Goal: Find specific page/section: Find specific page/section

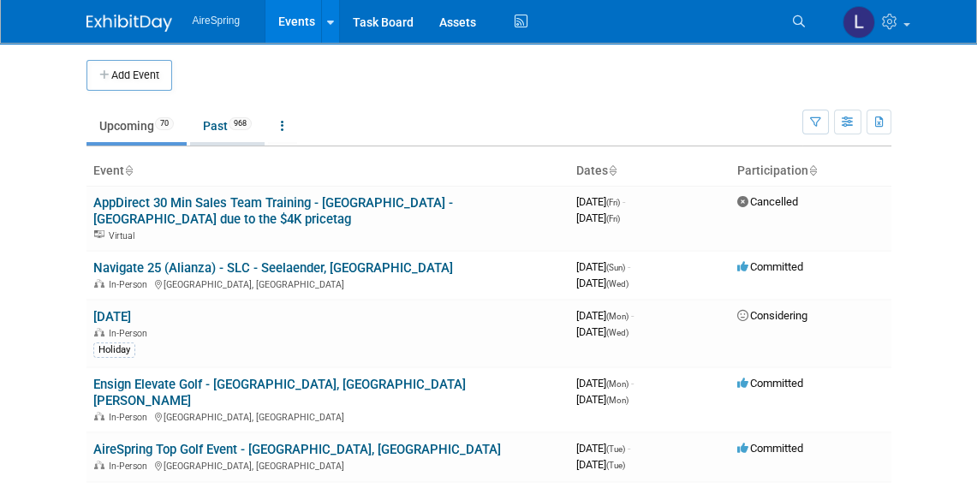
click at [215, 130] on link "Past 968" at bounding box center [227, 126] width 74 height 33
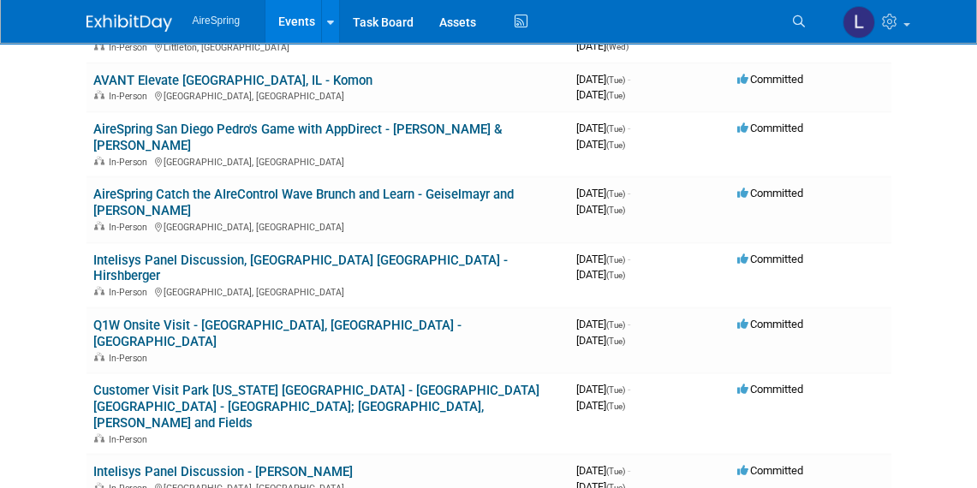
scroll to position [6521, 0]
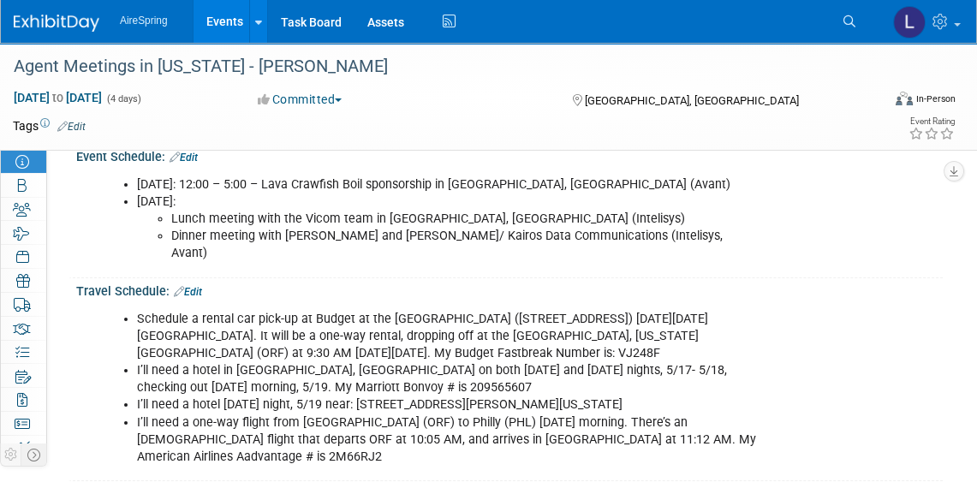
scroll to position [311, 0]
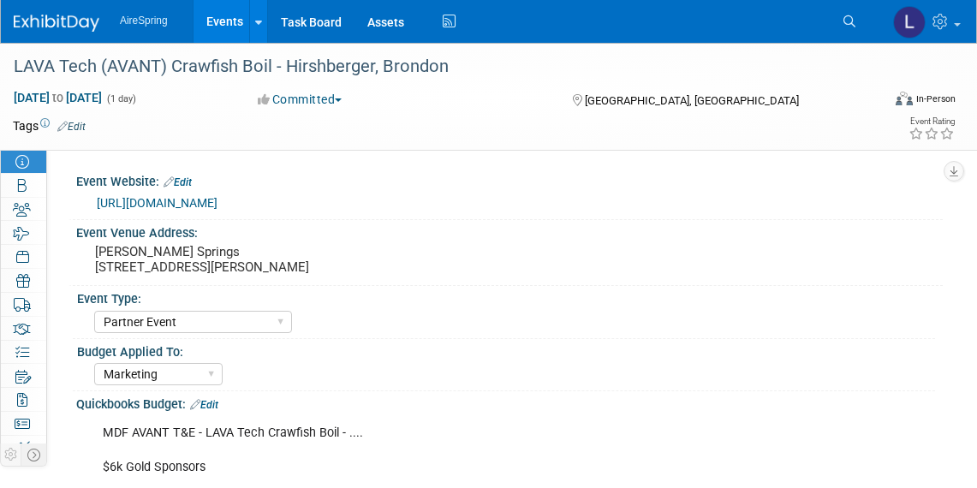
select select "Partner Event"
select select "Marketing"
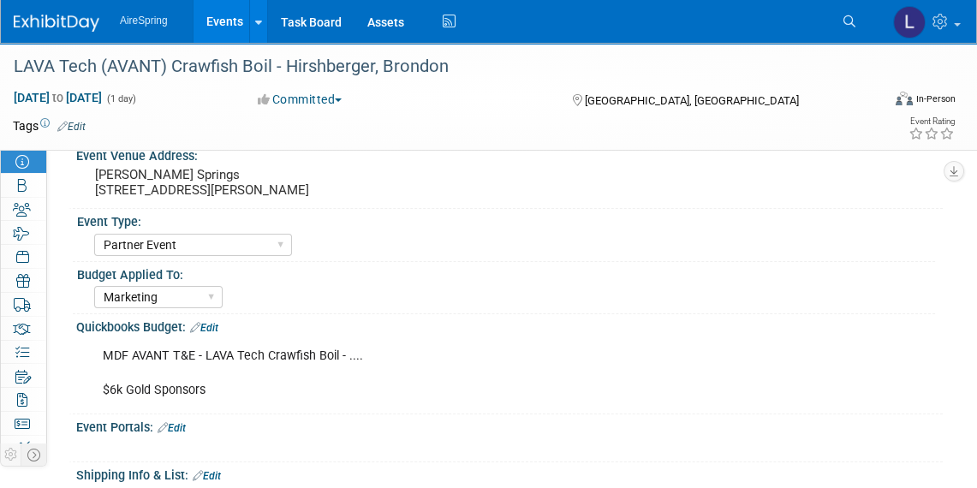
scroll to position [155, 0]
